Goal: Find specific page/section: Find specific page/section

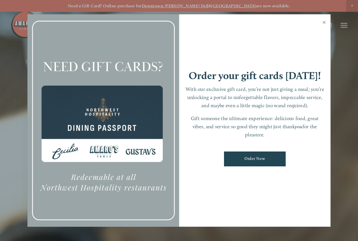
click at [325, 23] on link "Close" at bounding box center [324, 23] width 11 height 16
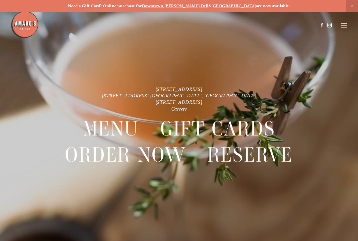
click at [342, 26] on icon at bounding box center [344, 25] width 7 height 5
click at [248, 26] on span "Menu" at bounding box center [247, 25] width 10 height 5
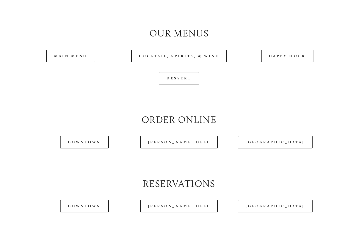
scroll to position [521, 0]
click at [282, 58] on link "Happy Hour" at bounding box center [287, 55] width 53 height 13
